Goal: Task Accomplishment & Management: Manage account settings

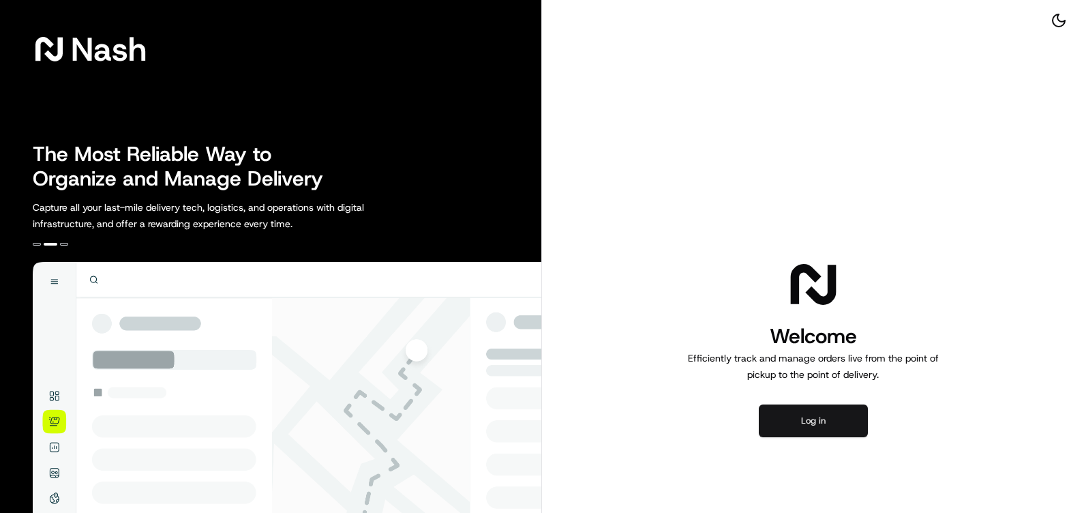
click at [808, 422] on button "Log in" at bounding box center [813, 420] width 109 height 33
